Goal: Participate in discussion: Engage in conversation with other users on a specific topic

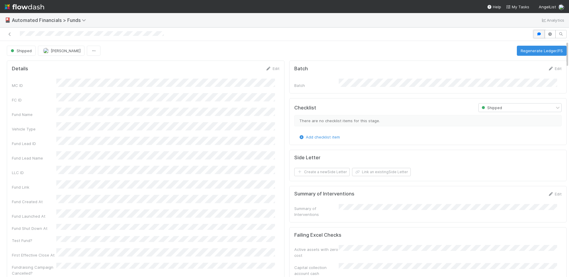
click at [536, 33] on icon "button" at bounding box center [539, 34] width 6 height 4
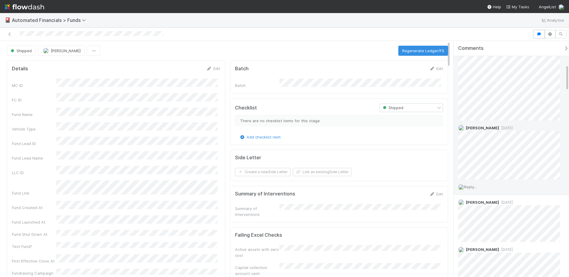
scroll to position [219, 0]
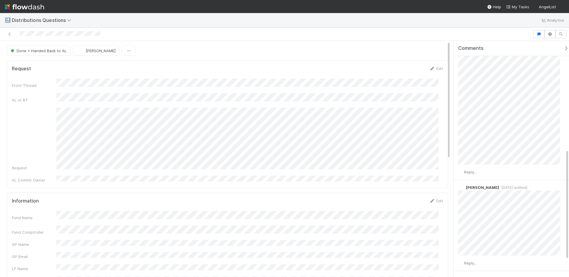
scroll to position [268, 0]
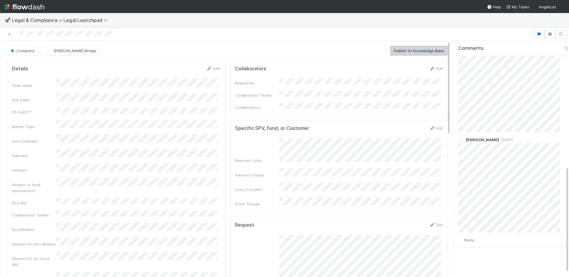
scroll to position [287, 0]
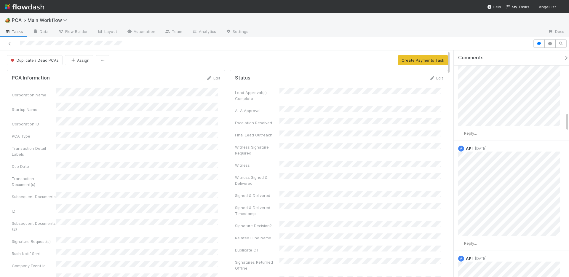
scroll to position [720, 0]
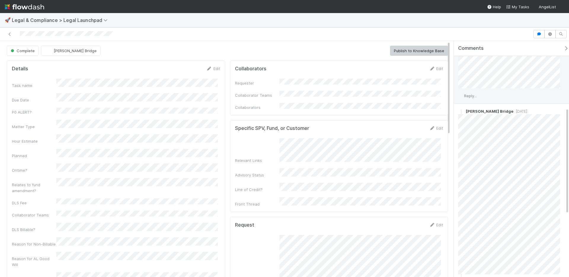
scroll to position [148, 0]
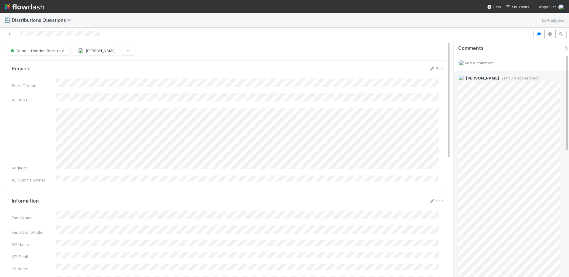
scroll to position [1, 0]
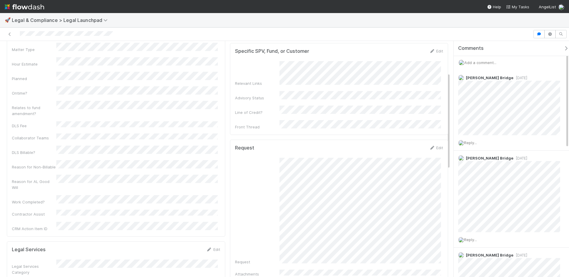
scroll to position [75, 0]
click at [187, 21] on div "🚀 Legal & Compliance > Legal Launchpad" at bounding box center [284, 20] width 569 height 14
click at [487, 62] on span "Add a comment..." at bounding box center [480, 62] width 32 height 5
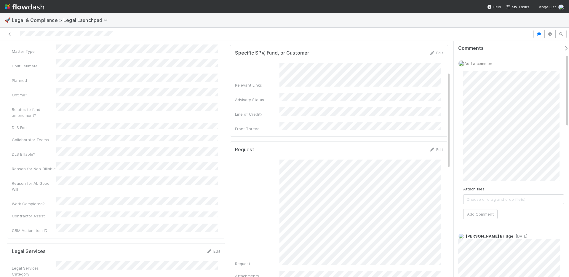
scroll to position [0, 0]
click at [488, 212] on button "Add Comment" at bounding box center [480, 214] width 34 height 10
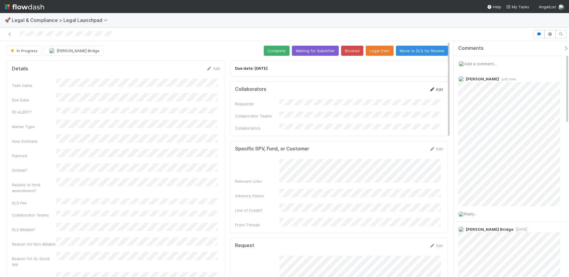
click at [433, 89] on link "Edit" at bounding box center [436, 89] width 14 height 5
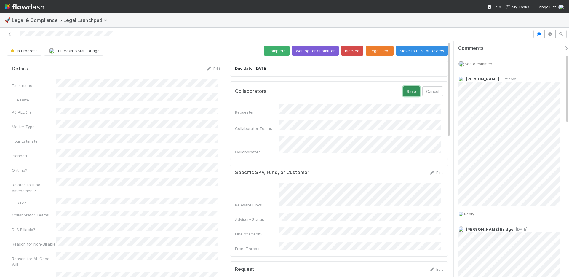
click at [405, 90] on button "Save" at bounding box center [411, 91] width 17 height 10
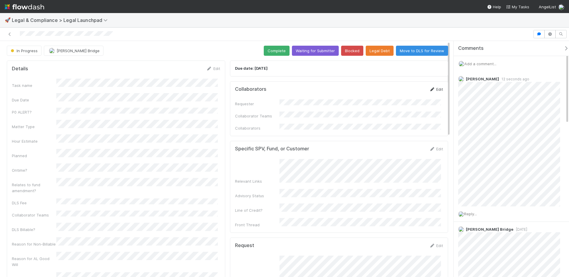
click at [432, 88] on link "Edit" at bounding box center [436, 89] width 14 height 5
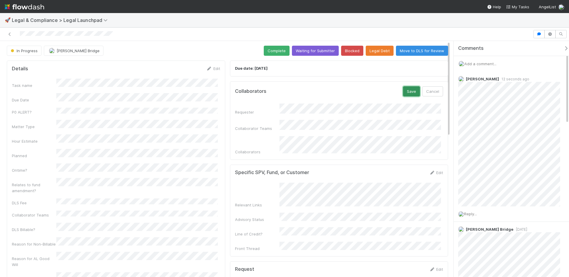
click at [410, 92] on button "Save" at bounding box center [411, 91] width 17 height 10
